Goal: Task Accomplishment & Management: Manage account settings

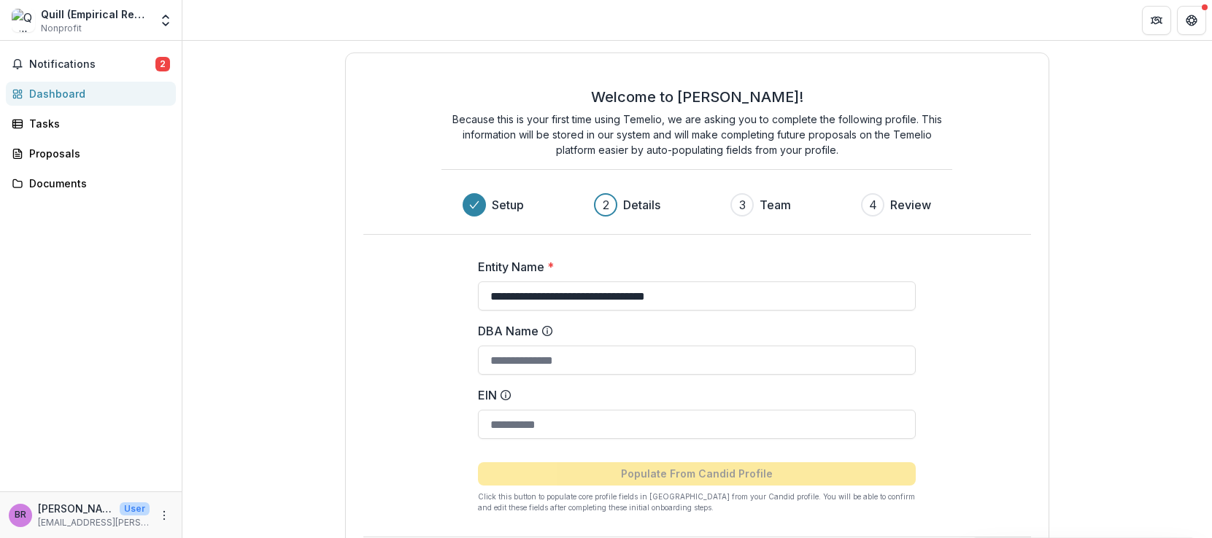
scroll to position [64, 0]
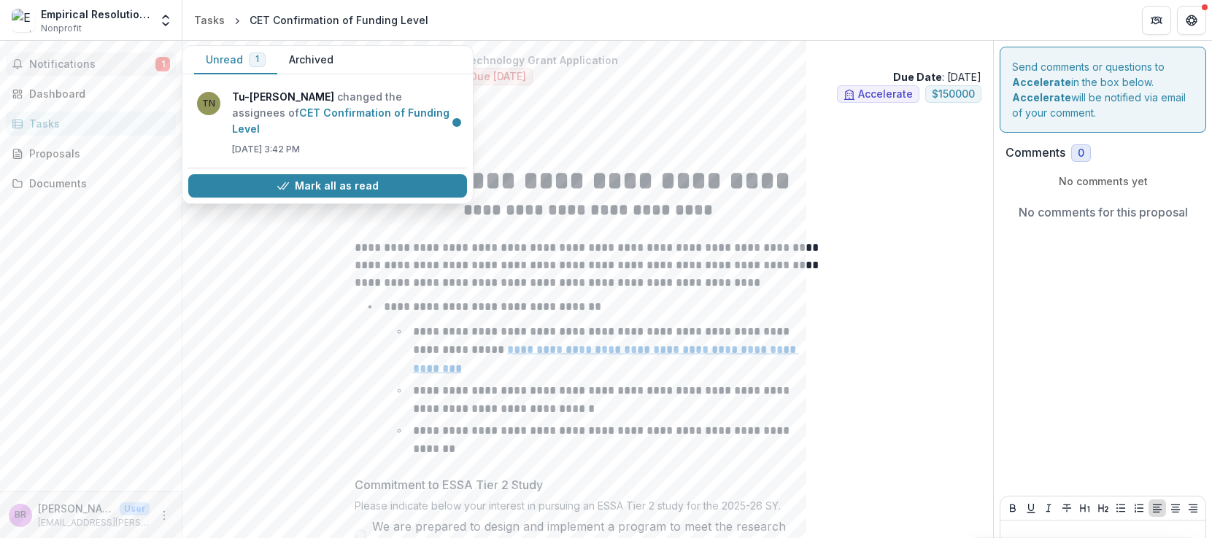
click at [96, 62] on span "Notifications" at bounding box center [92, 64] width 126 height 12
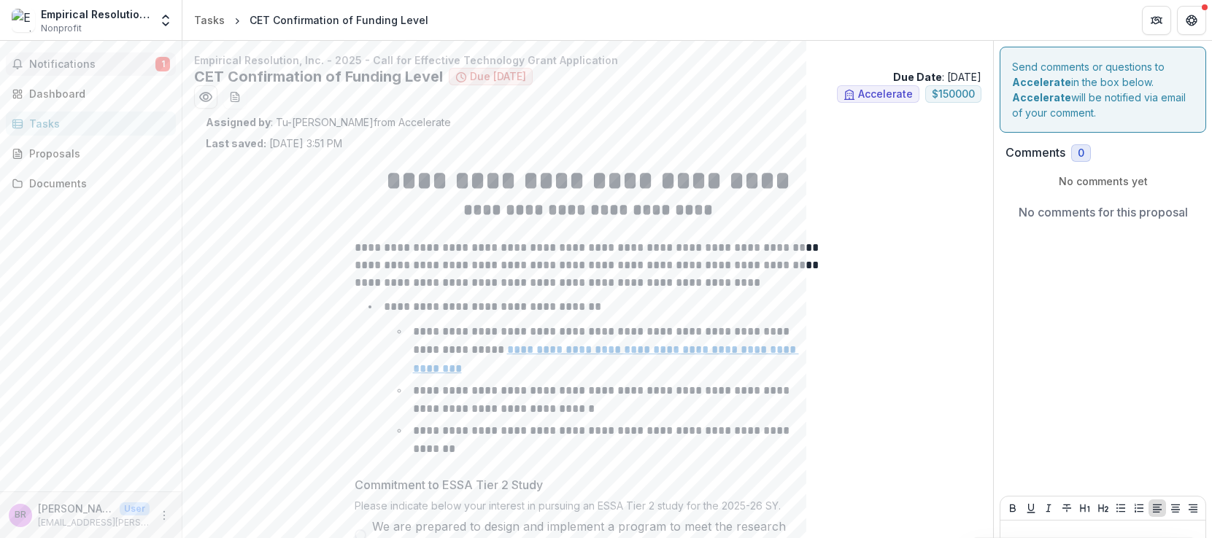
click at [77, 64] on span "Notifications" at bounding box center [92, 64] width 126 height 12
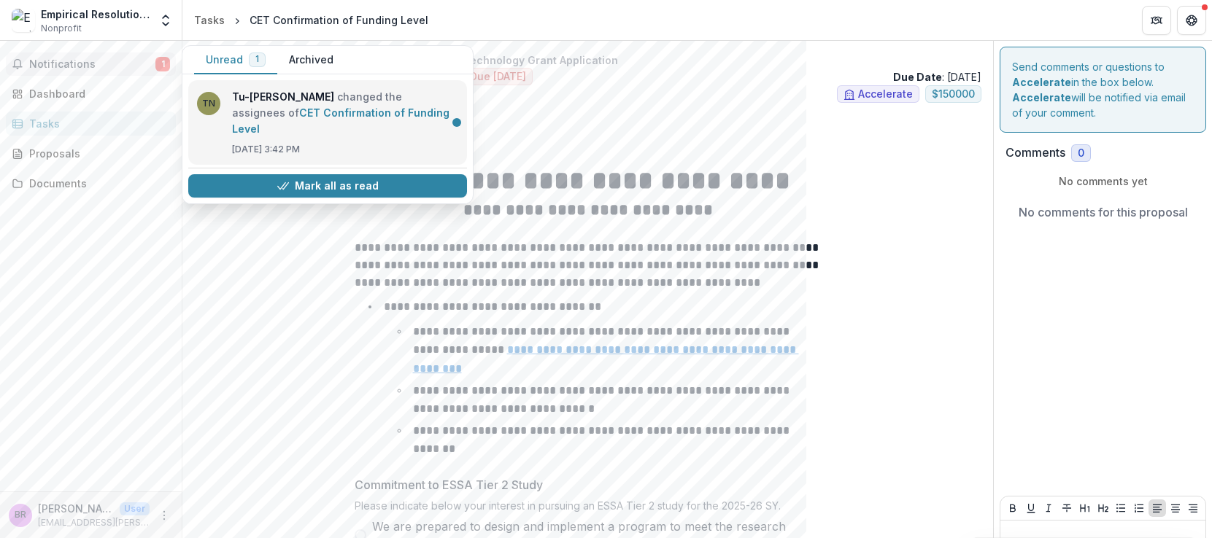
click at [320, 112] on link "CET Confirmation of Funding Level" at bounding box center [340, 121] width 217 height 28
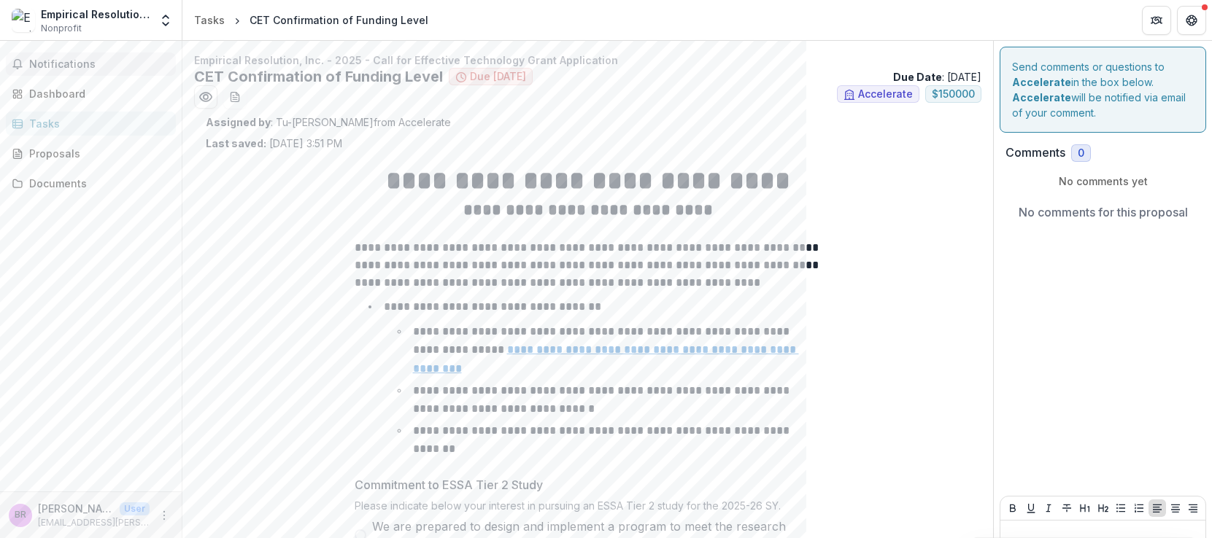
click at [57, 63] on span "Notifications" at bounding box center [99, 64] width 141 height 12
click at [62, 25] on span "Nonprofit" at bounding box center [61, 28] width 41 height 13
click at [166, 23] on icon "Open entity switcher" at bounding box center [165, 20] width 15 height 15
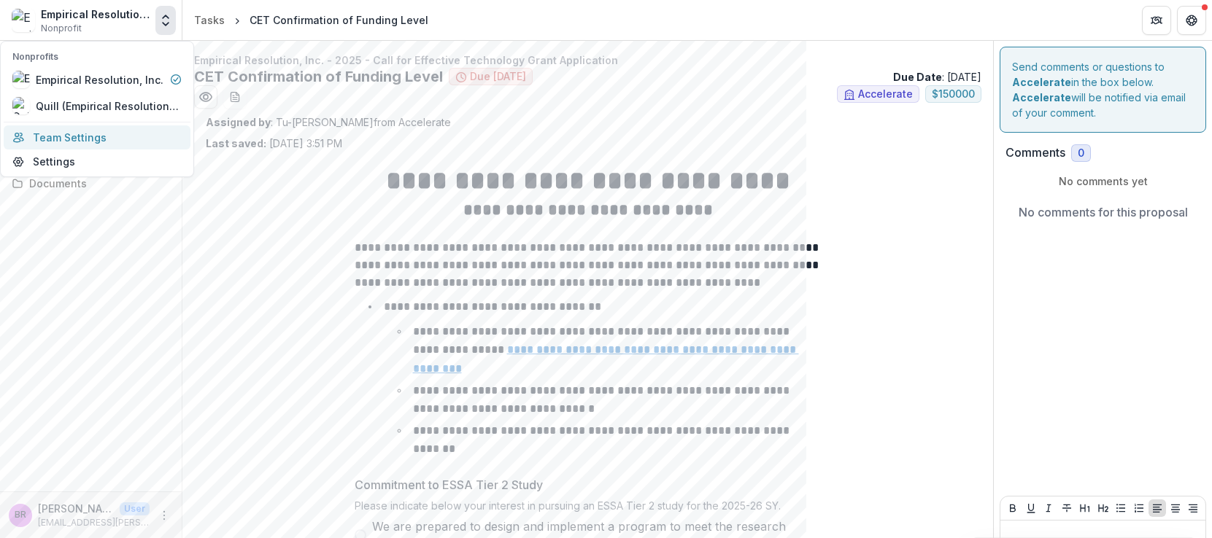
click at [103, 136] on link "Team Settings" at bounding box center [97, 137] width 187 height 24
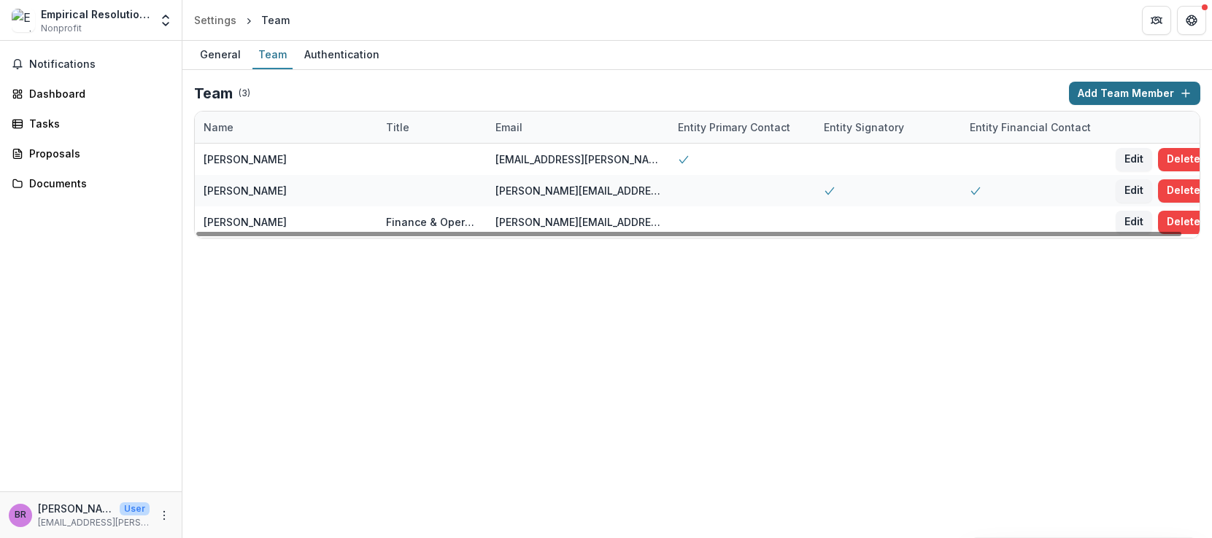
click at [1122, 90] on button "Add Team Member" at bounding box center [1134, 93] width 131 height 23
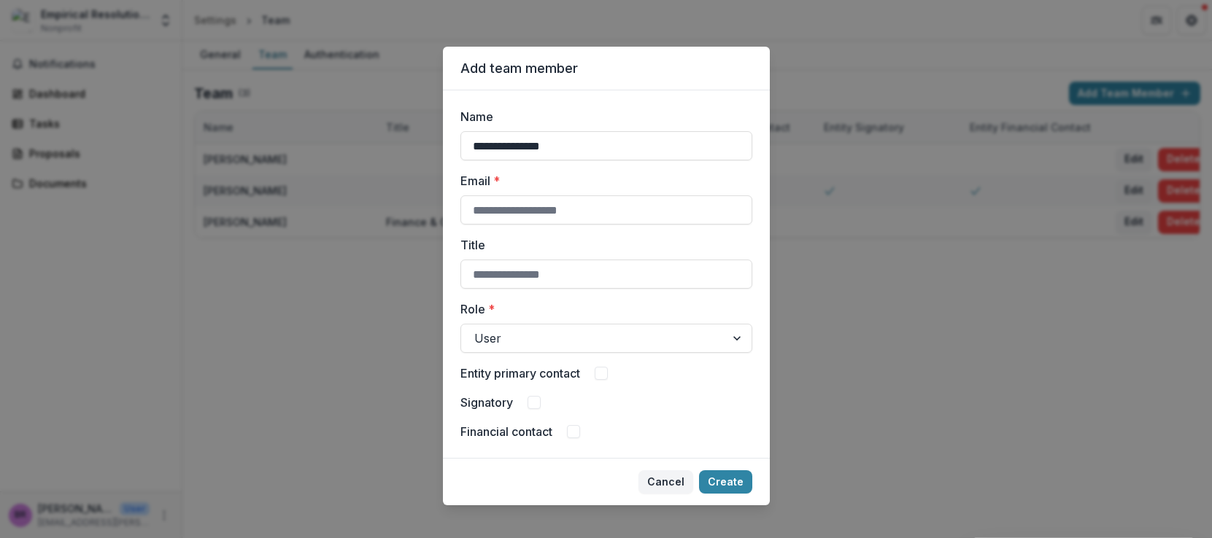
type input "**********"
